Goal: Task Accomplishment & Management: Manage account settings

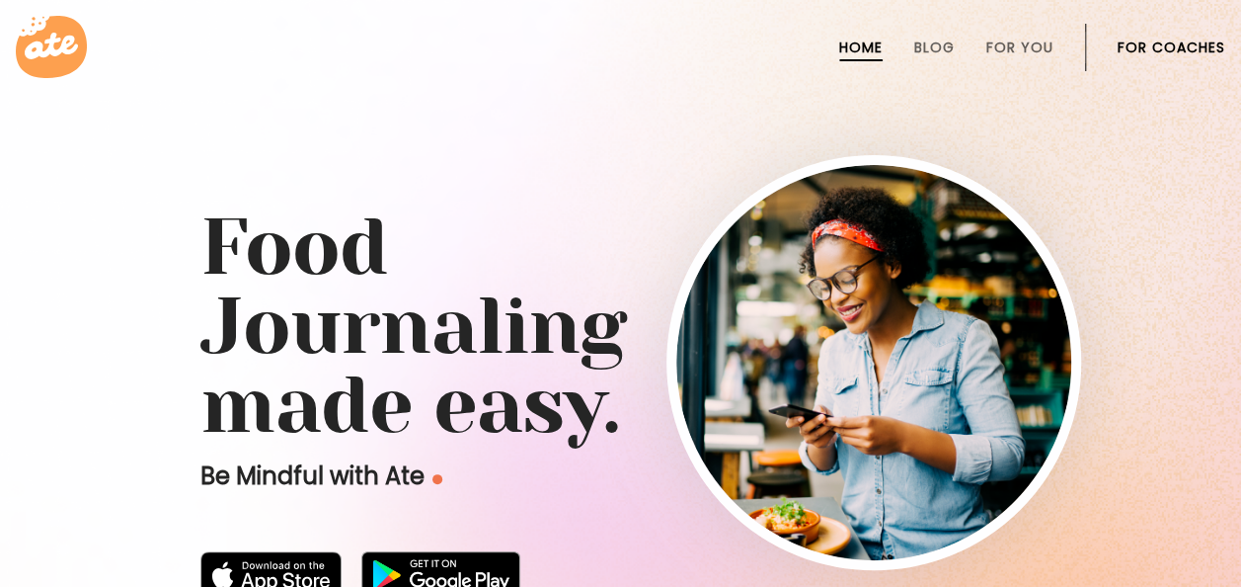
click at [1201, 48] on link "For Coaches" at bounding box center [1172, 48] width 108 height 16
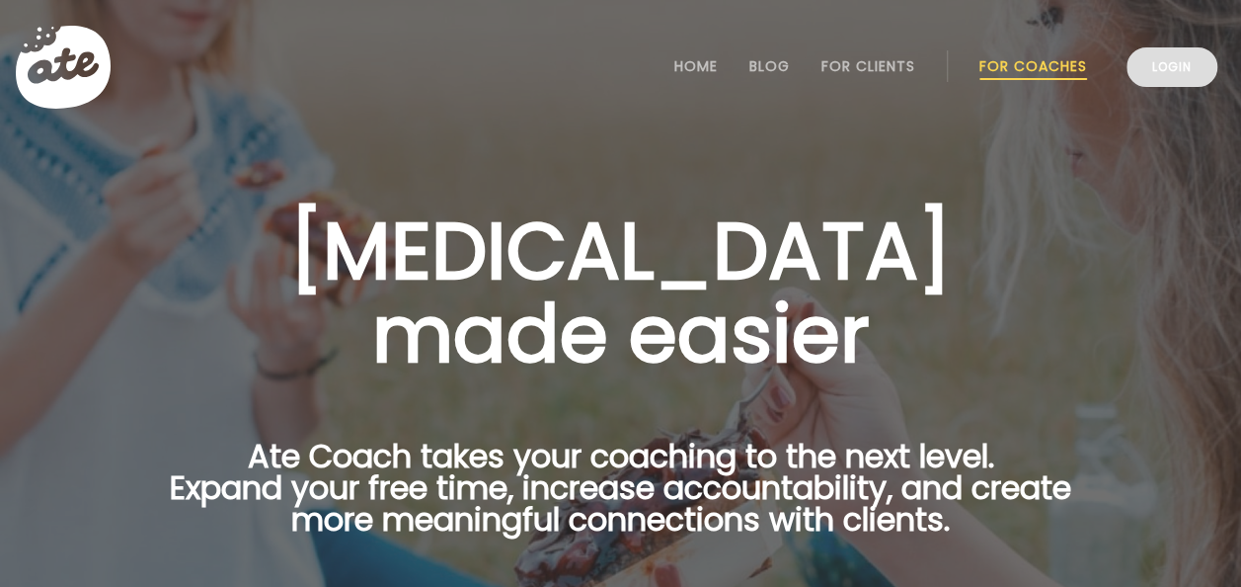
click at [1161, 69] on link "Login" at bounding box center [1172, 67] width 91 height 40
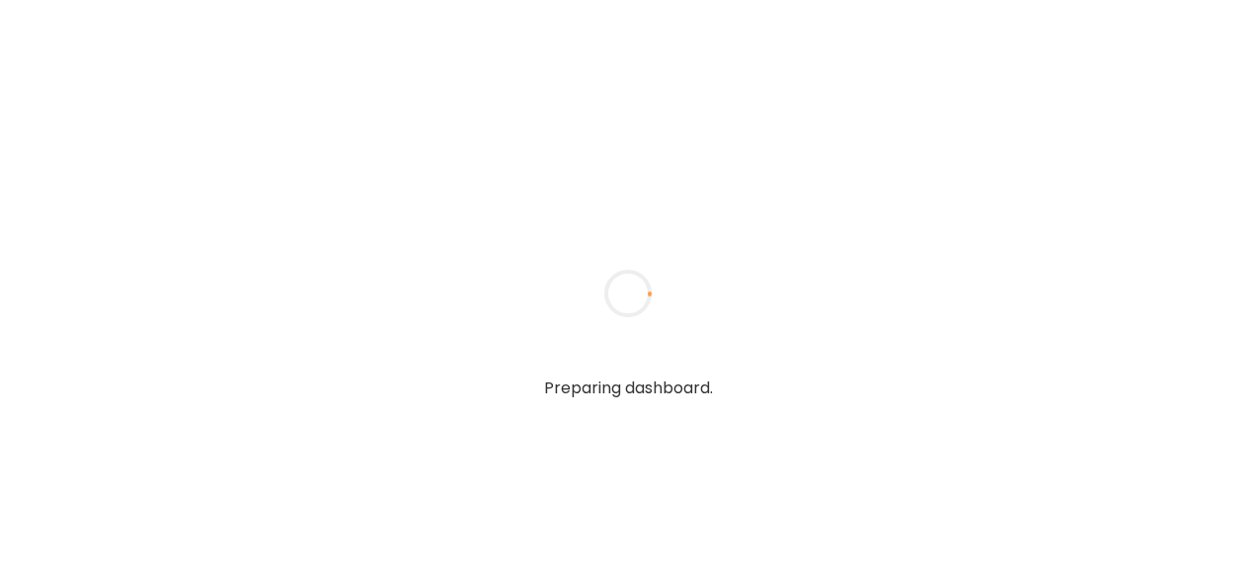
type input "*******"
type input "**********"
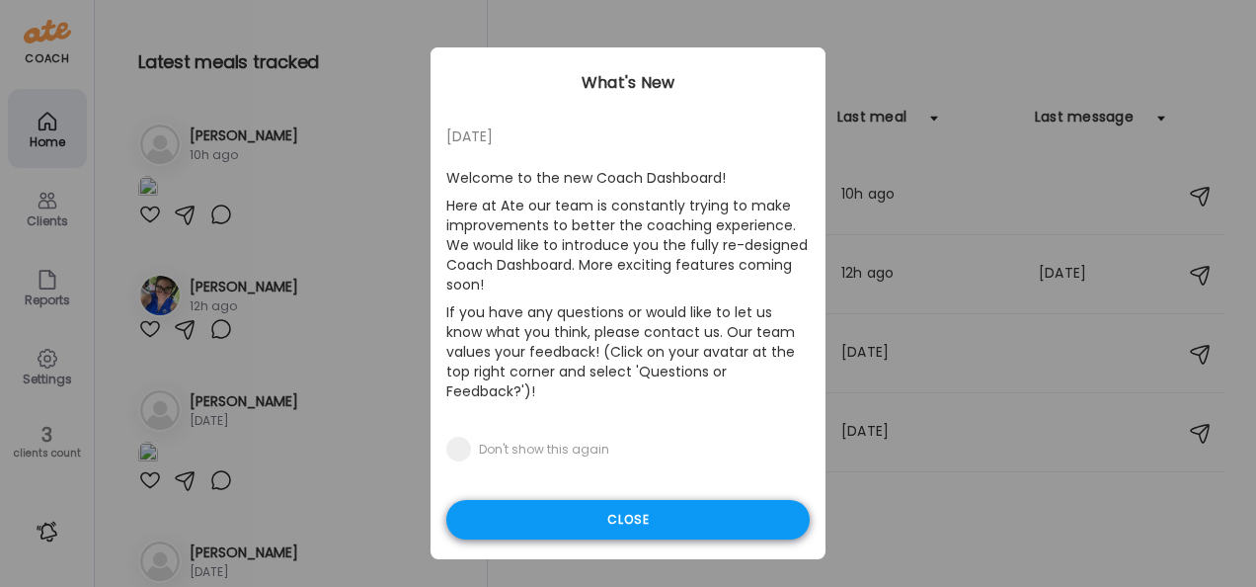
type input "**********"
click at [723, 500] on div "Close" at bounding box center [627, 520] width 363 height 40
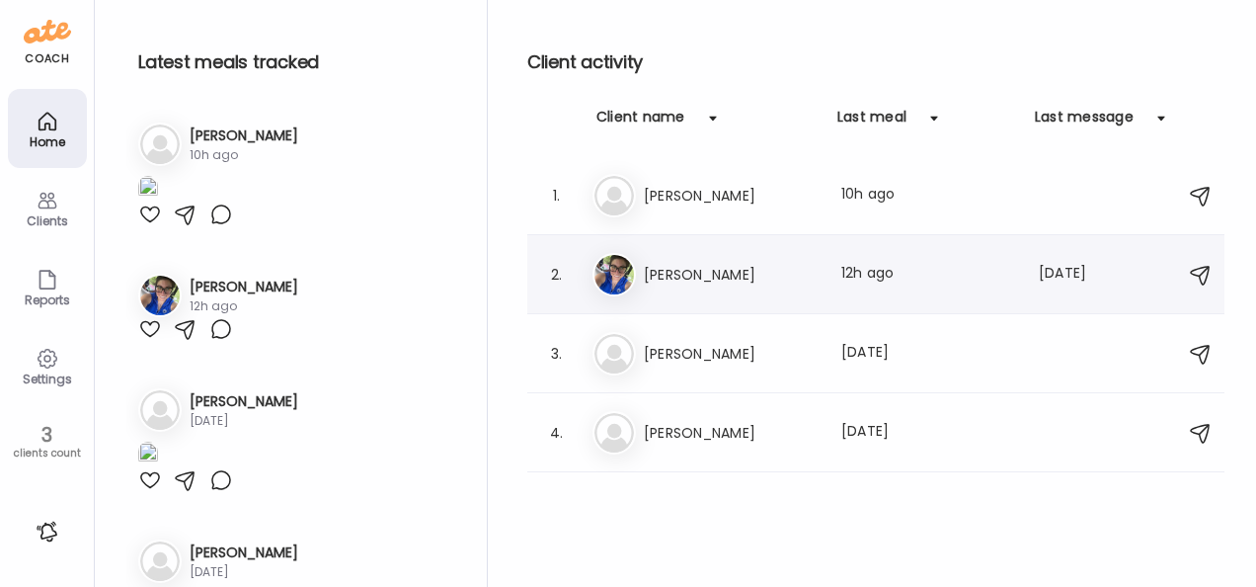
click at [674, 292] on div "Al Alana Last meal: 12h ago Last message: 12d ago Meal plan for the week starti…" at bounding box center [879, 274] width 573 height 43
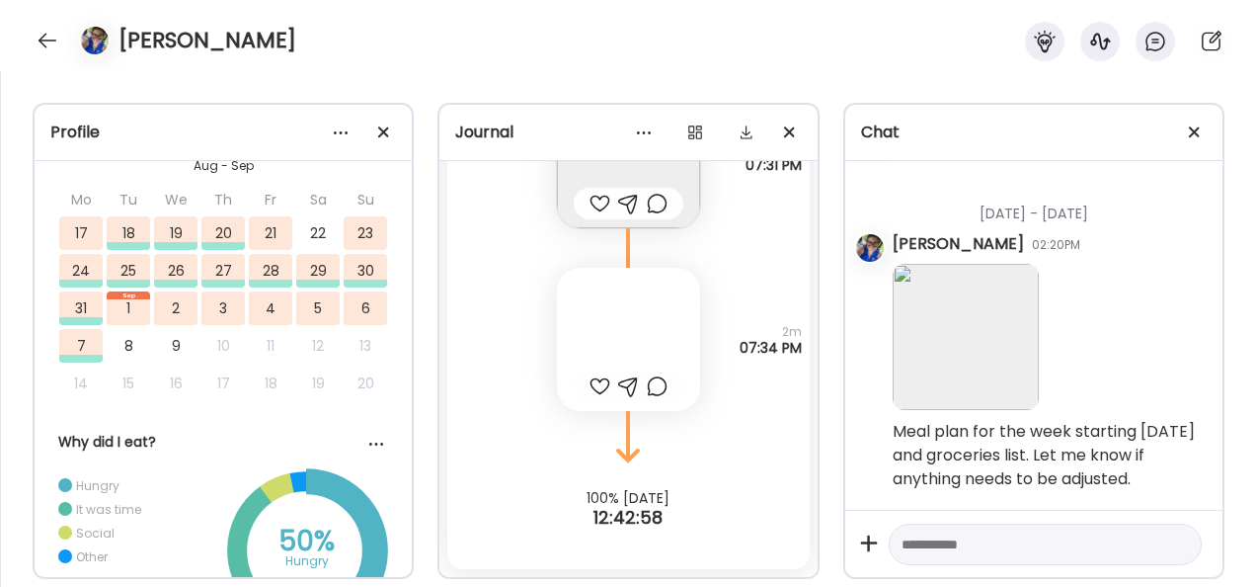
scroll to position [722, 0]
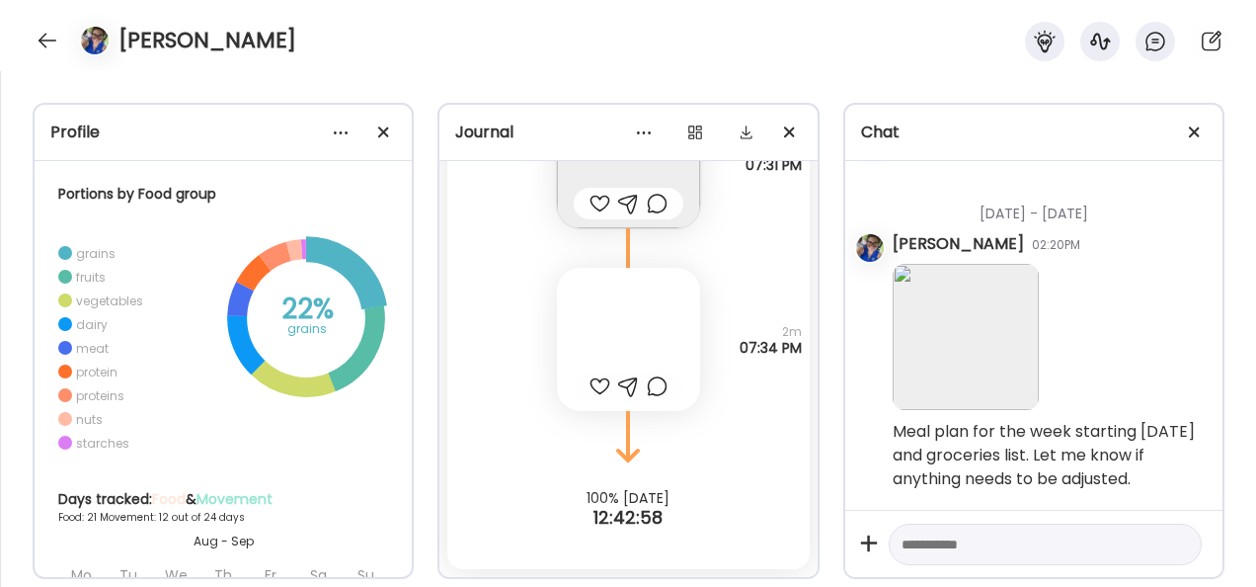
click at [361, 381] on icon at bounding box center [306, 318] width 164 height 164
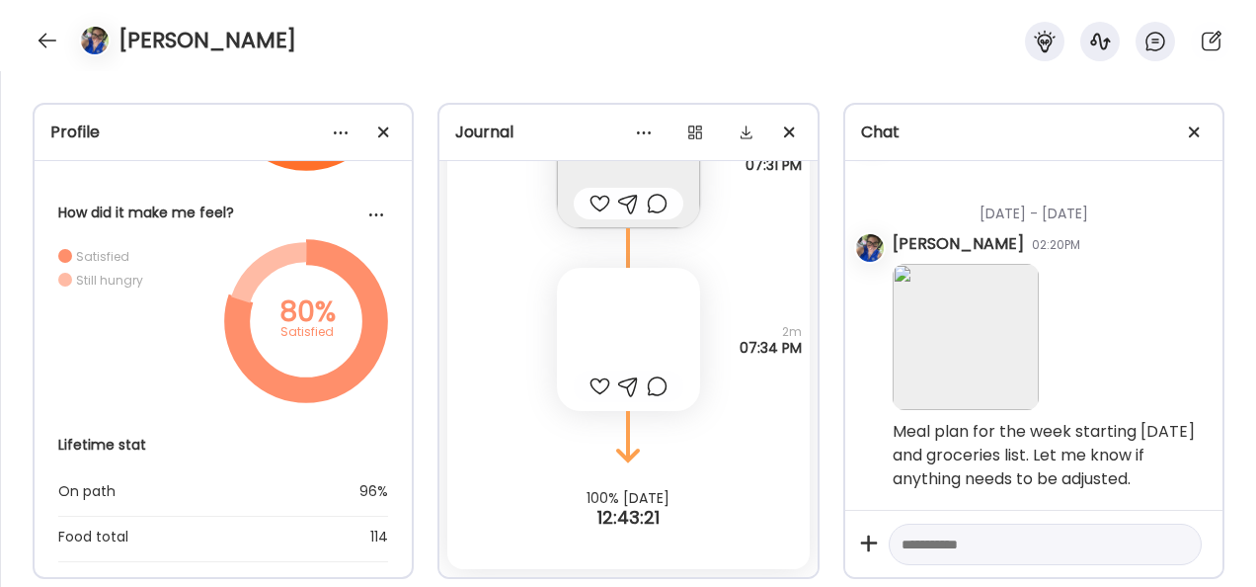
scroll to position [38869, 0]
click at [626, 120] on div "Journal" at bounding box center [628, 132] width 346 height 24
click at [518, 133] on div "Journal" at bounding box center [628, 132] width 346 height 24
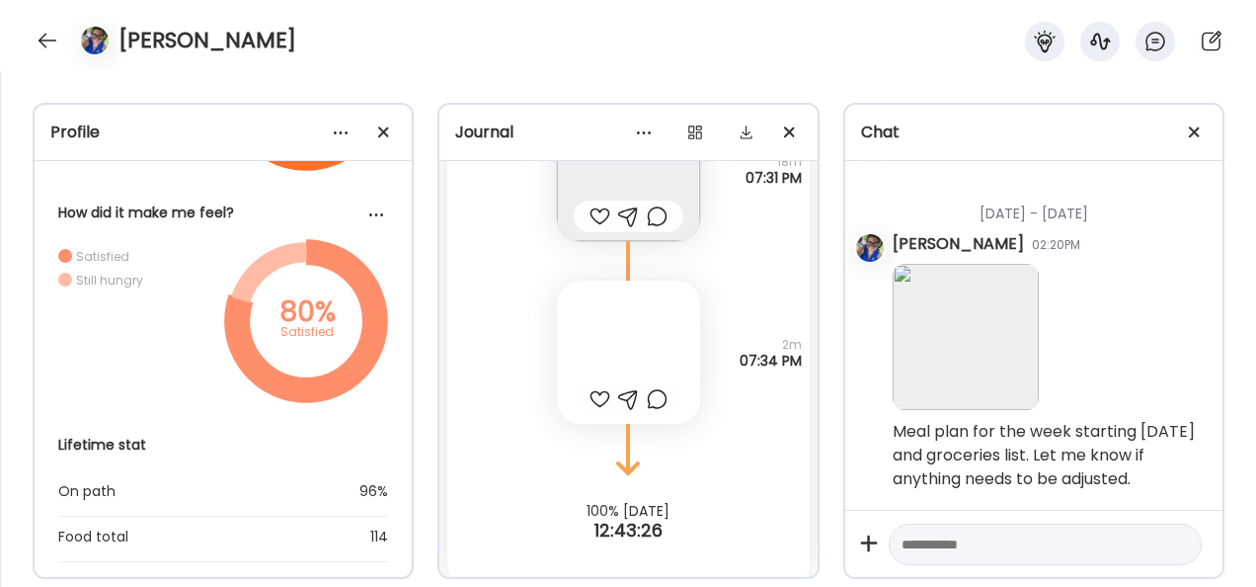
scroll to position [38817, 0]
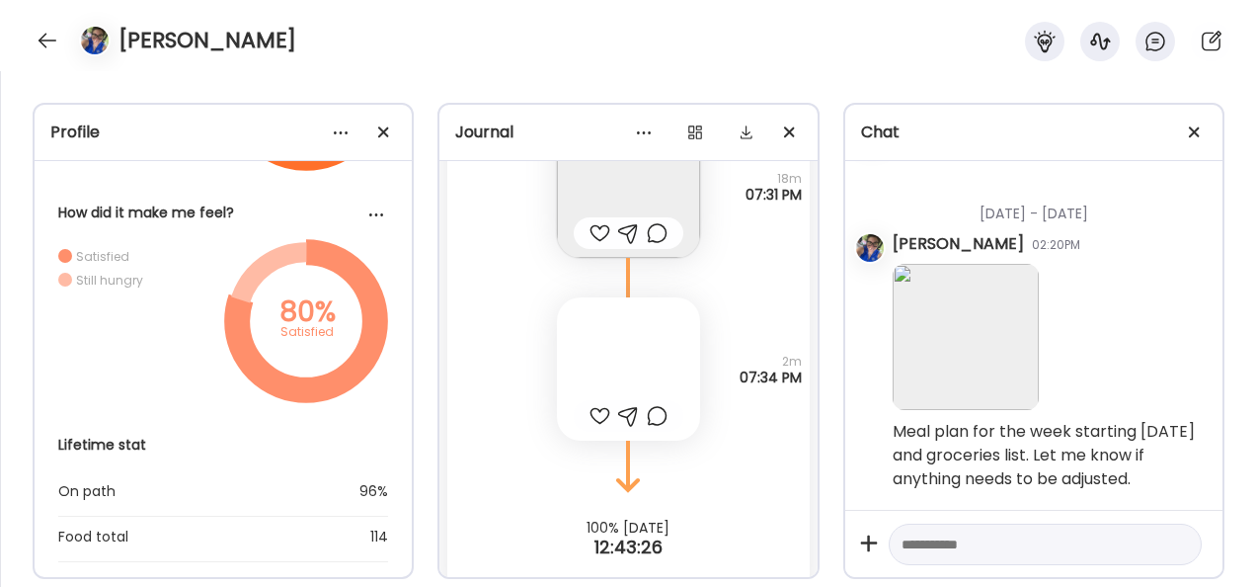
click at [622, 398] on div at bounding box center [628, 368] width 143 height 143
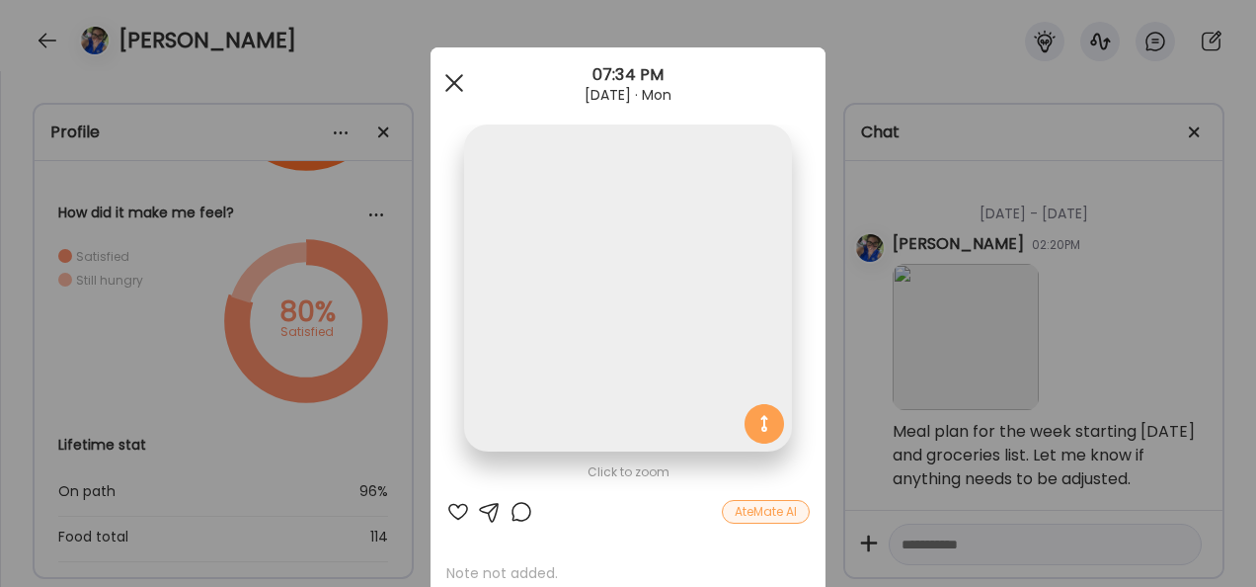
click at [451, 77] on span at bounding box center [454, 83] width 18 height 18
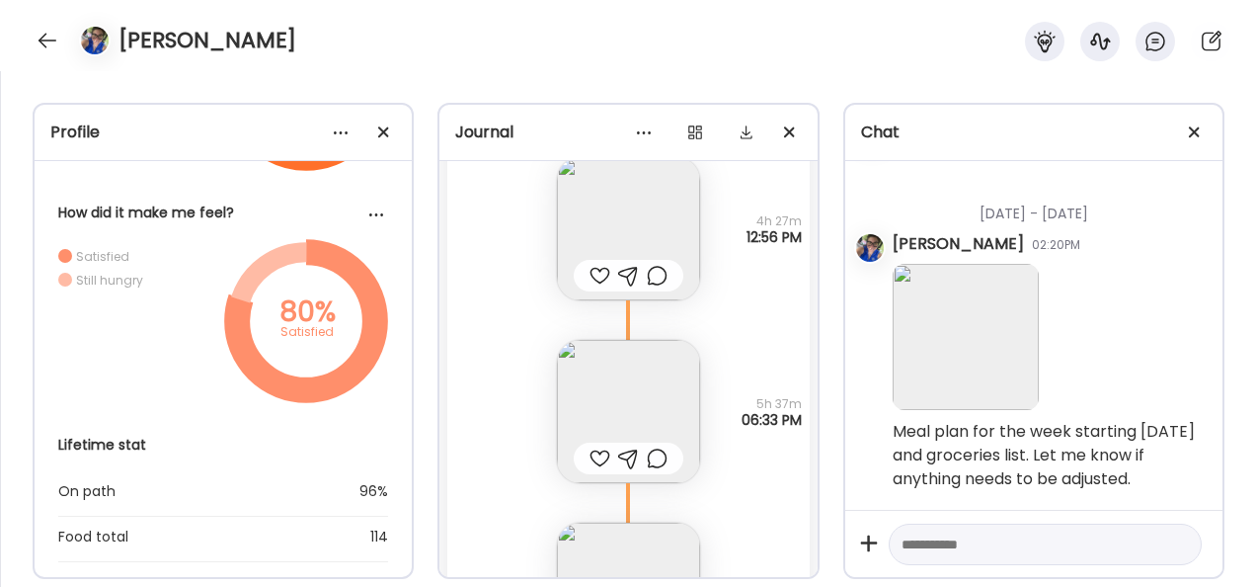
scroll to position [35044, 0]
